Goal: Task Accomplishment & Management: Manage account settings

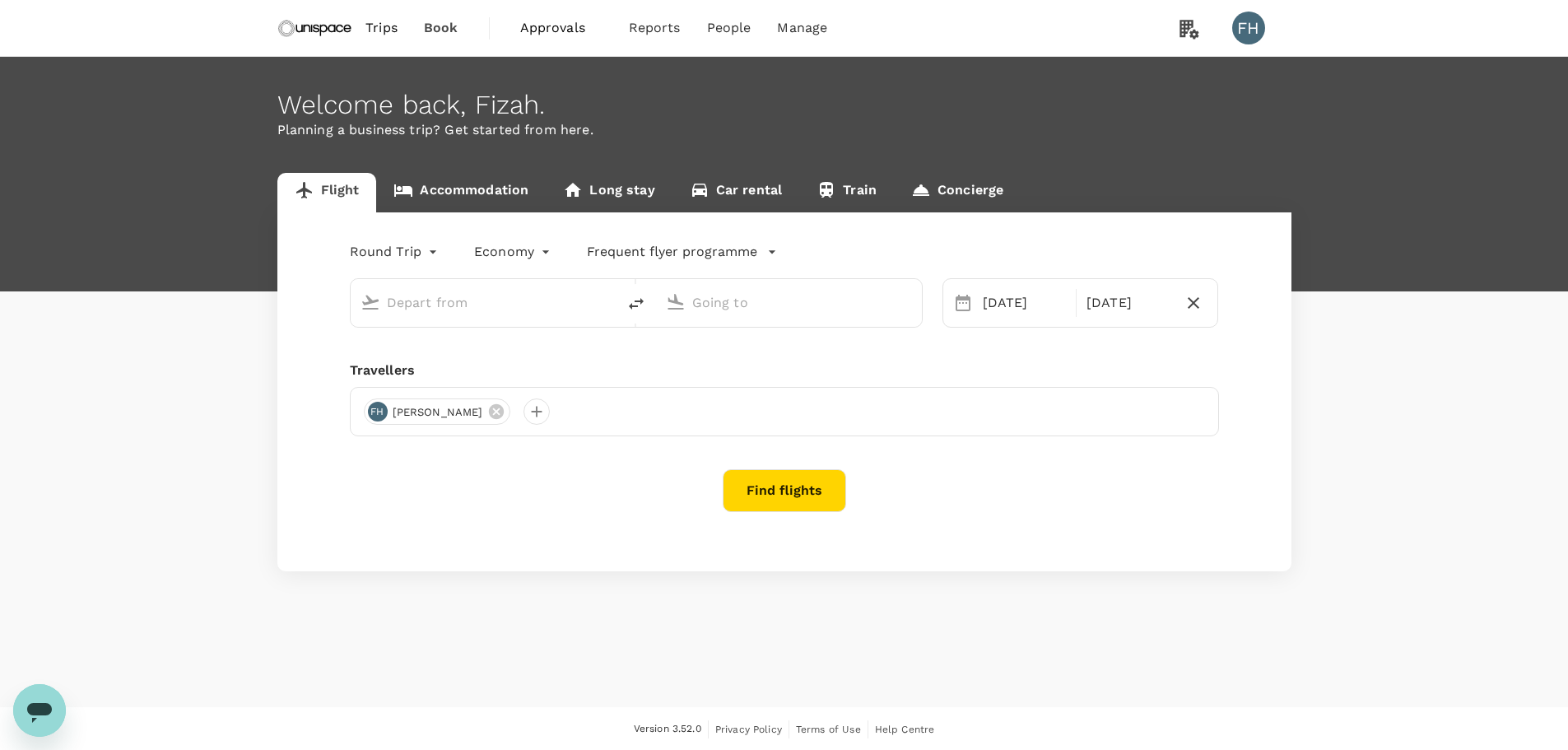
type input "Singapore Changi (SIN)"
type input "Kuala Lumpur Intl ([GEOGRAPHIC_DATA])"
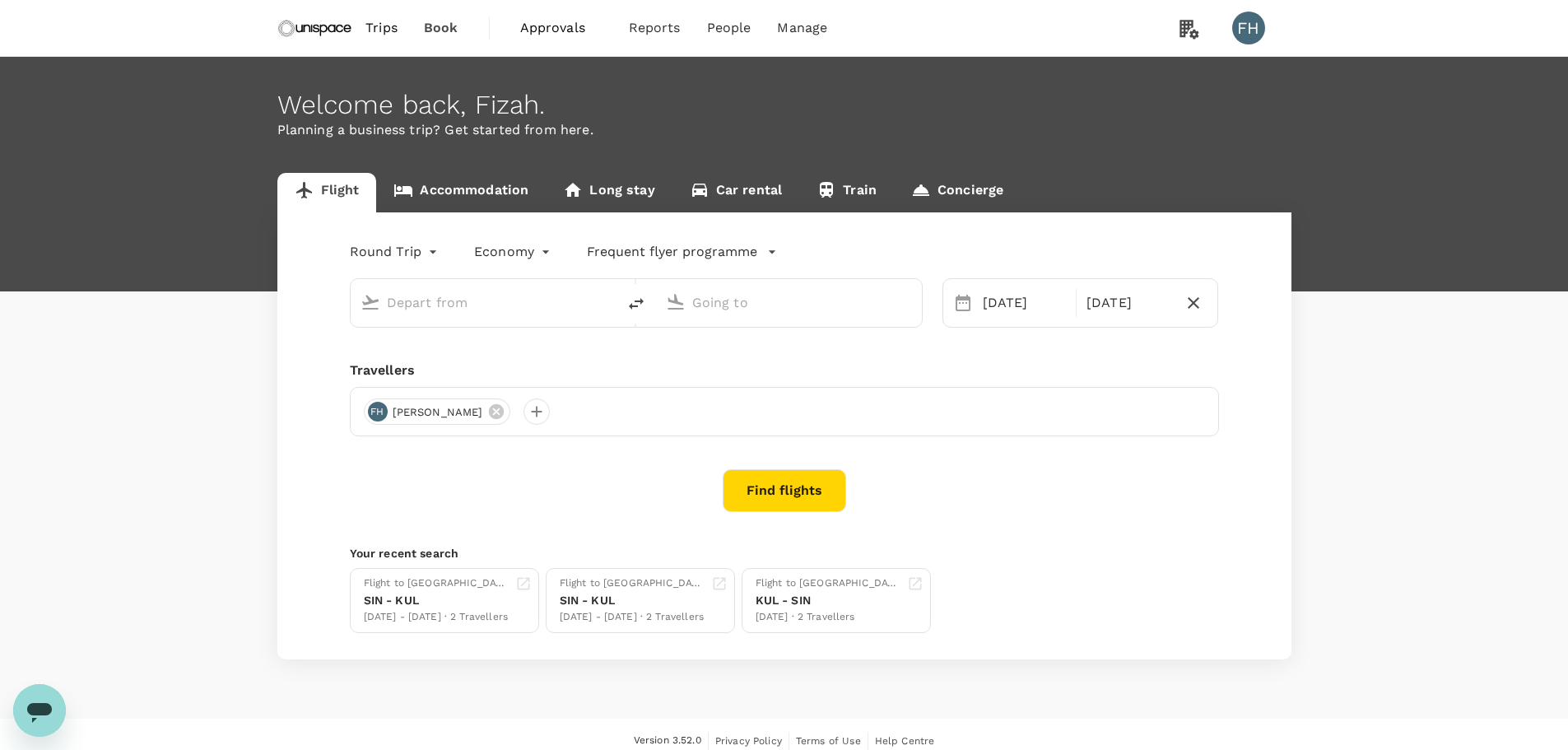
type input "Singapore Changi (SIN)"
type input "Kuala Lumpur Intl ([GEOGRAPHIC_DATA])"
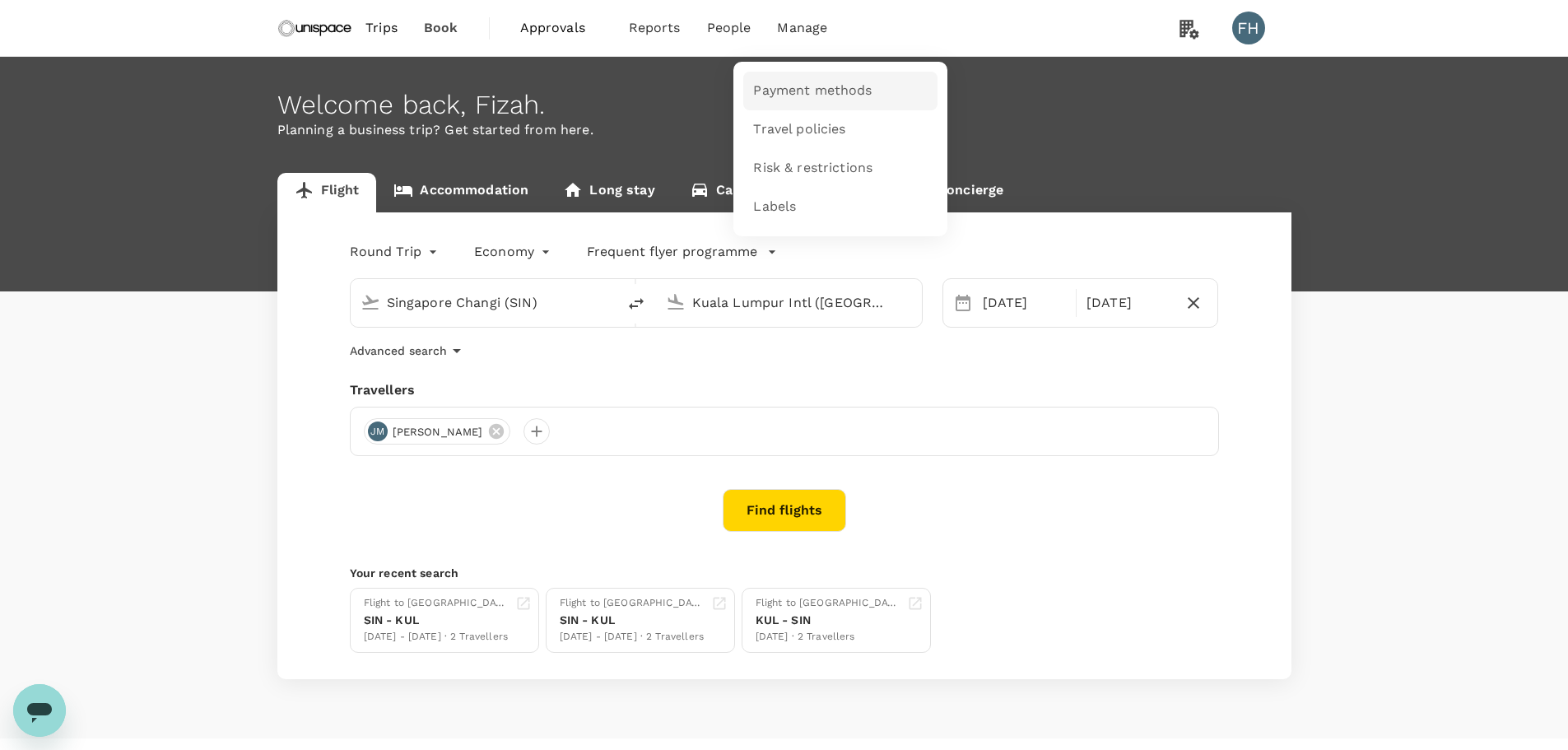
click at [797, 80] on link "Payment methods" at bounding box center [840, 91] width 194 height 38
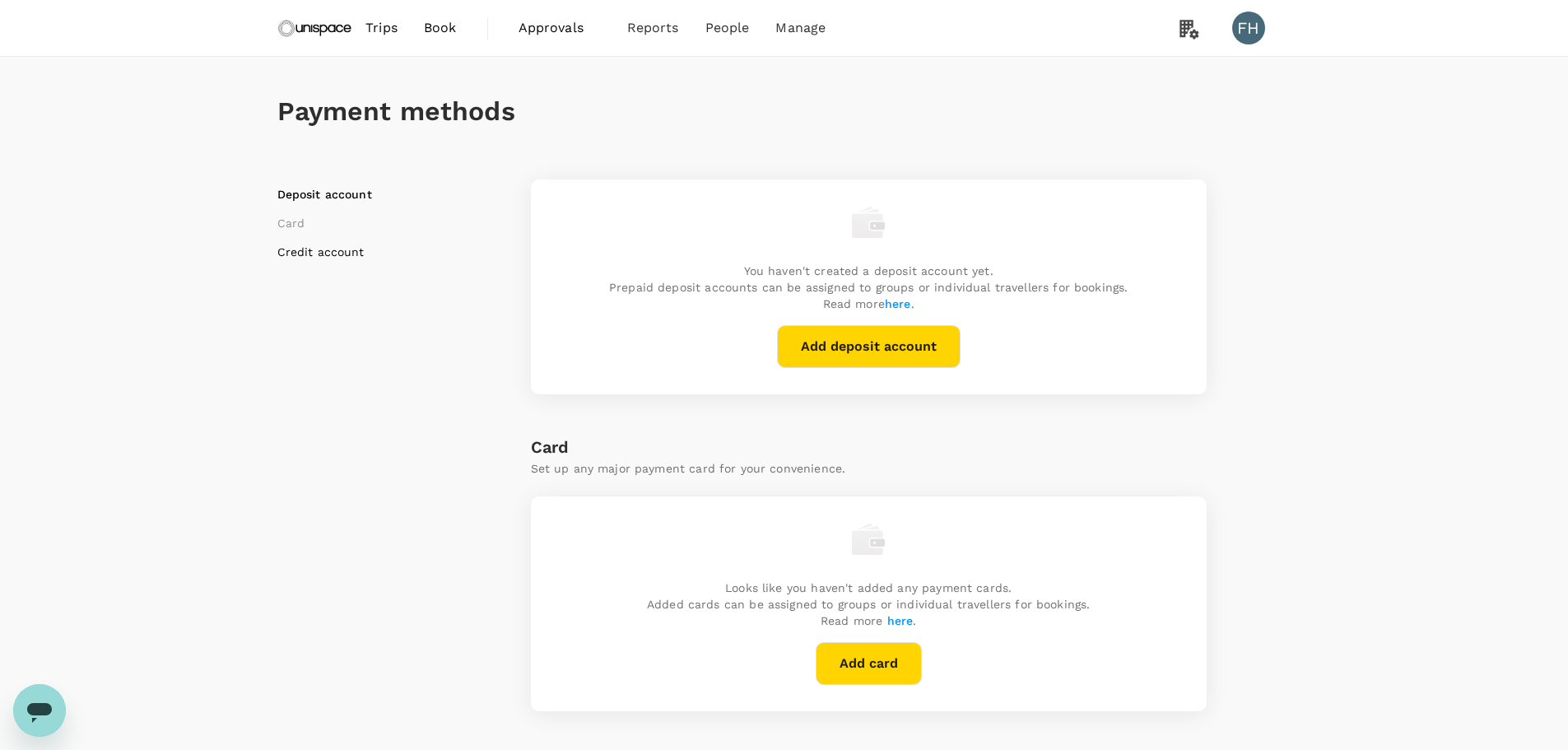
click at [326, 247] on li "Credit account" at bounding box center [380, 252] width 206 height 17
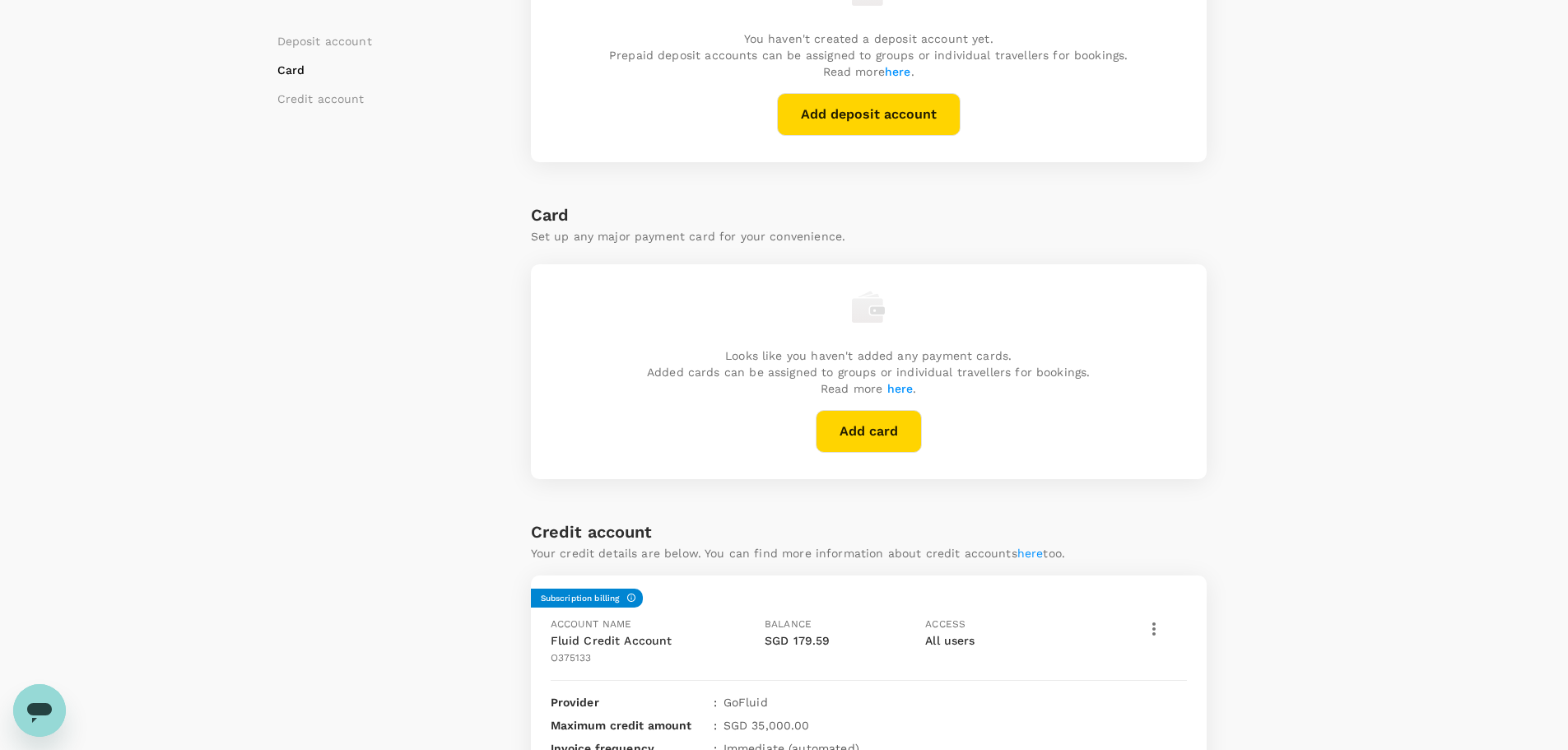
scroll to position [382, 0]
